Goal: Task Accomplishment & Management: Manage account settings

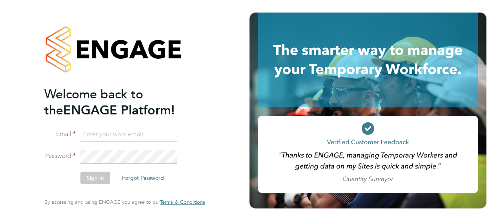
type input "[PERSON_NAME][EMAIL_ADDRESS][PERSON_NAME][DOMAIN_NAME]"
click at [88, 176] on button "Sign In" at bounding box center [95, 178] width 30 height 13
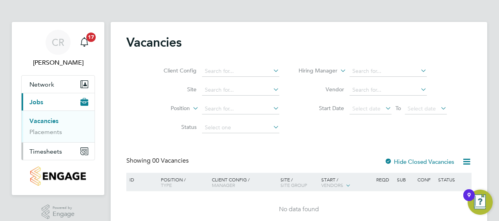
click at [57, 149] on span "Timesheets" at bounding box center [45, 151] width 33 height 7
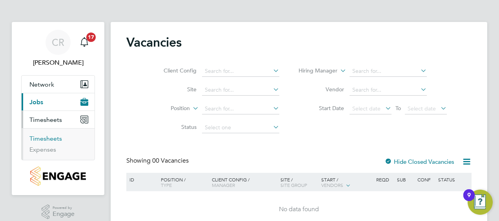
click at [52, 138] on link "Timesheets" at bounding box center [45, 138] width 33 height 7
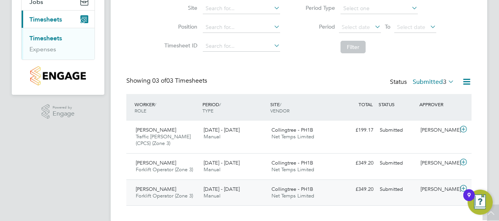
scroll to position [113, 0]
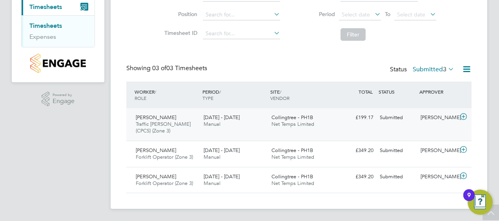
click at [218, 132] on div "Mohammed Hanif Traffic Marshall (CPCS) (Zone 3) 25 - 31 Aug 2025 25 - 31 Aug 20…" at bounding box center [298, 124] width 345 height 33
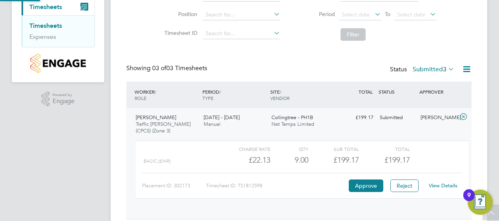
scroll to position [13, 76]
click at [356, 185] on button "Approve" at bounding box center [365, 186] width 34 height 13
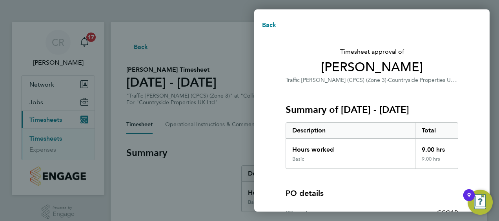
drag, startPoint x: 247, startPoint y: 122, endPoint x: 245, endPoint y: 116, distance: 5.6
click at [245, 116] on div "Back Timesheet approval of Mohammed Hanif Traffic Marshall (CPCS) (Zone 3) · Co…" at bounding box center [249, 110] width 499 height 221
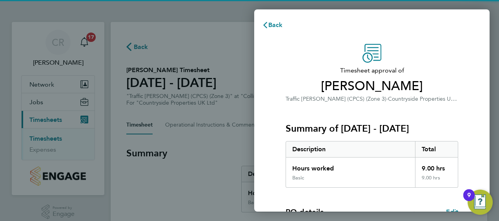
scroll to position [154, 0]
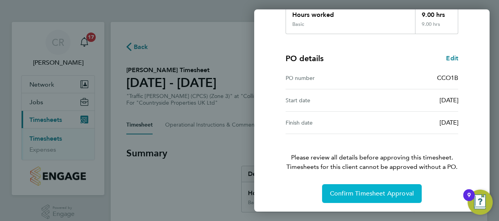
click at [353, 190] on span "Confirm Timesheet Approval" at bounding box center [372, 194] width 84 height 8
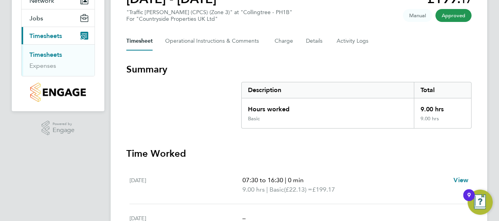
scroll to position [84, 0]
click at [40, 53] on link "Timesheets" at bounding box center [45, 54] width 33 height 7
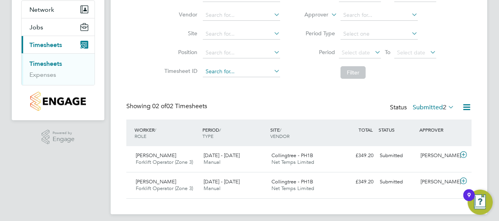
scroll to position [80, 0]
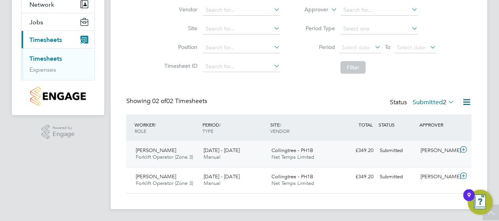
click at [261, 149] on div "25 - 31 Aug 2025 Manual" at bounding box center [234, 154] width 68 height 20
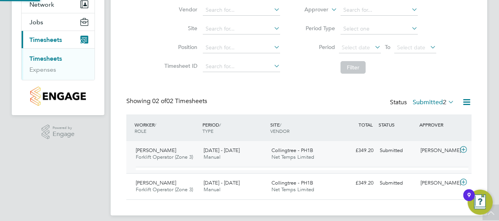
scroll to position [13, 76]
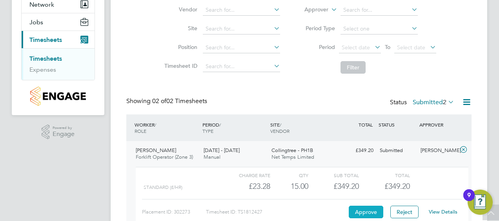
click at [363, 212] on button "Approve" at bounding box center [365, 212] width 34 height 13
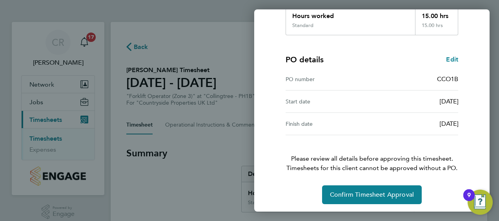
scroll to position [154, 0]
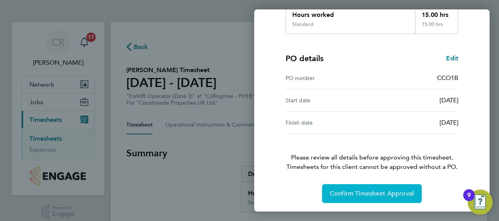
click at [362, 192] on span "Confirm Timesheet Approval" at bounding box center [372, 194] width 84 height 8
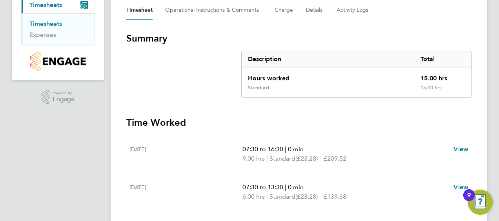
scroll to position [115, 0]
click at [57, 22] on link "Timesheets" at bounding box center [45, 23] width 33 height 7
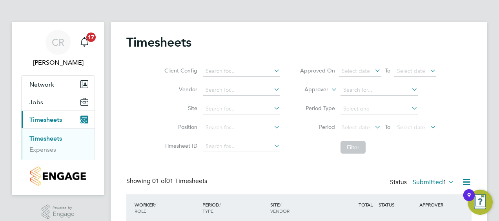
scroll to position [54, 0]
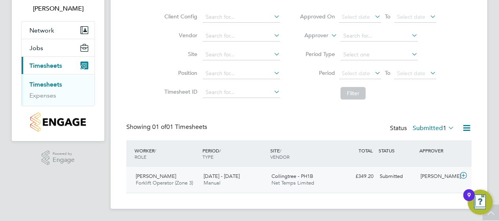
click at [246, 174] on div "25 - 31 Aug 2025 Manual" at bounding box center [234, 180] width 68 height 20
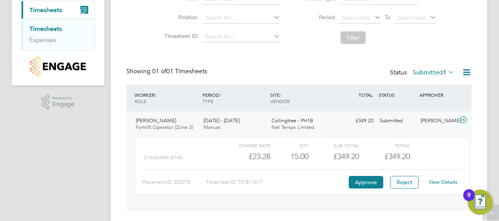
scroll to position [111, 0]
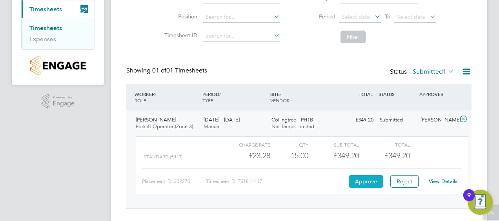
click at [356, 178] on button "Approve" at bounding box center [365, 181] width 34 height 13
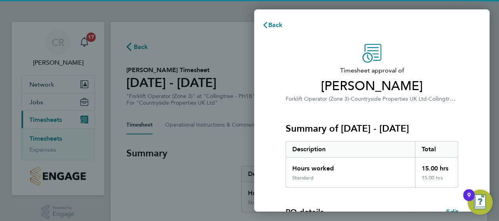
scroll to position [154, 0]
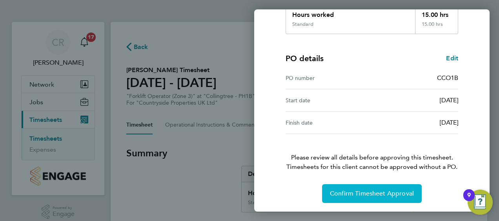
click at [354, 193] on span "Confirm Timesheet Approval" at bounding box center [372, 194] width 84 height 8
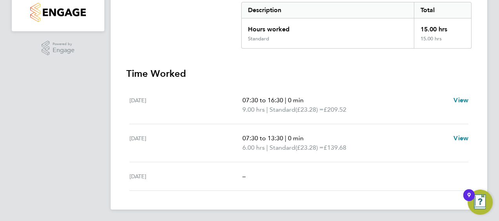
scroll to position [9, 0]
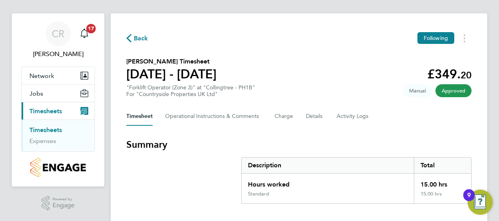
click at [53, 131] on link "Timesheets" at bounding box center [45, 129] width 33 height 7
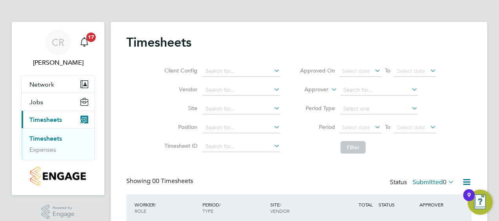
scroll to position [64, 0]
